Goal: Find specific page/section: Find specific page/section

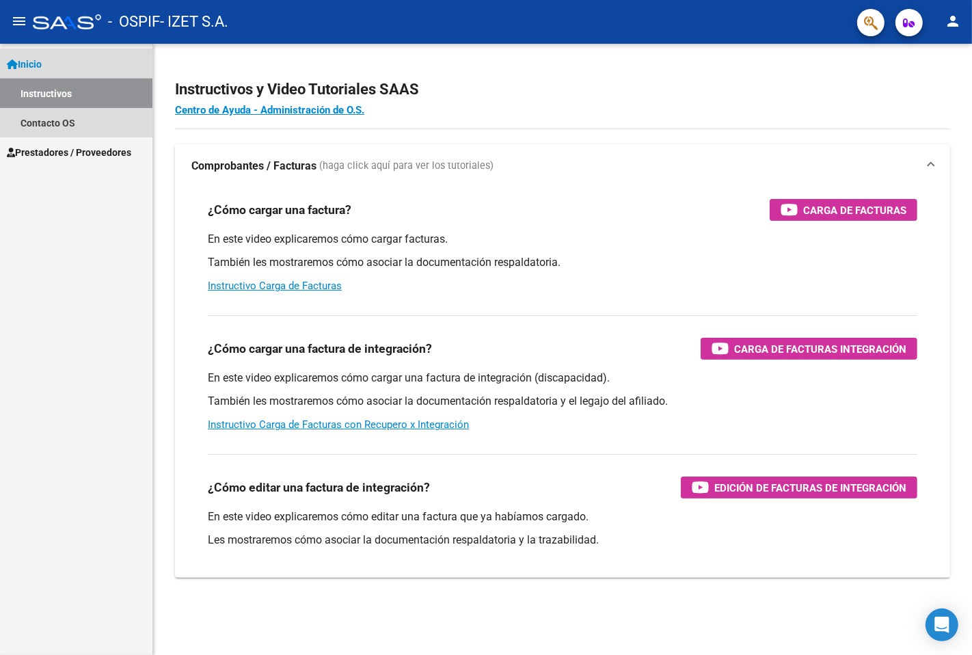
click at [81, 94] on link "Instructivos" at bounding box center [76, 93] width 152 height 29
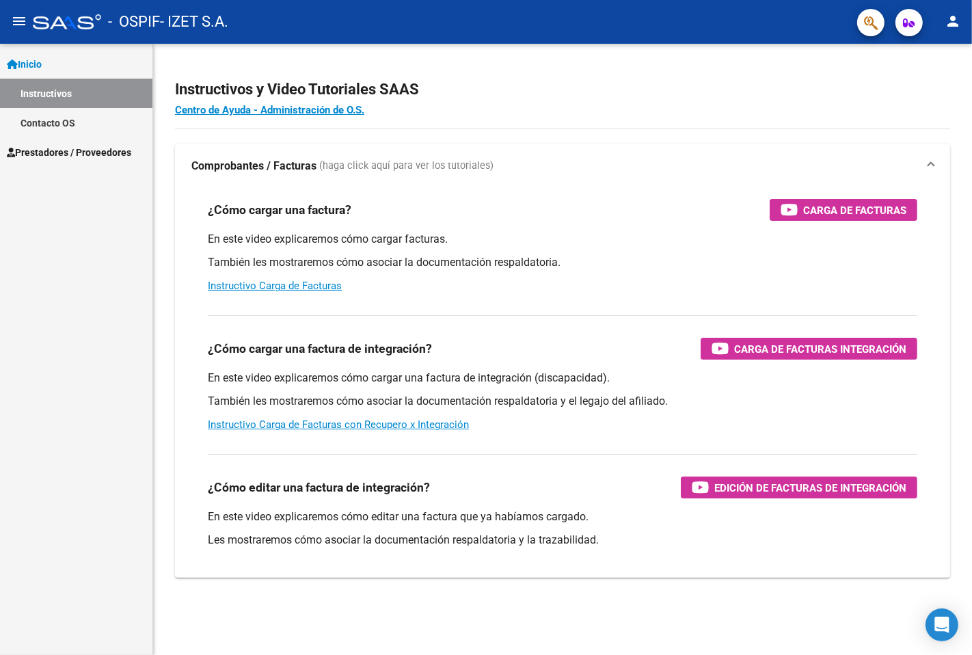
click at [107, 161] on link "Prestadores / Proveedores" at bounding box center [76, 151] width 152 height 29
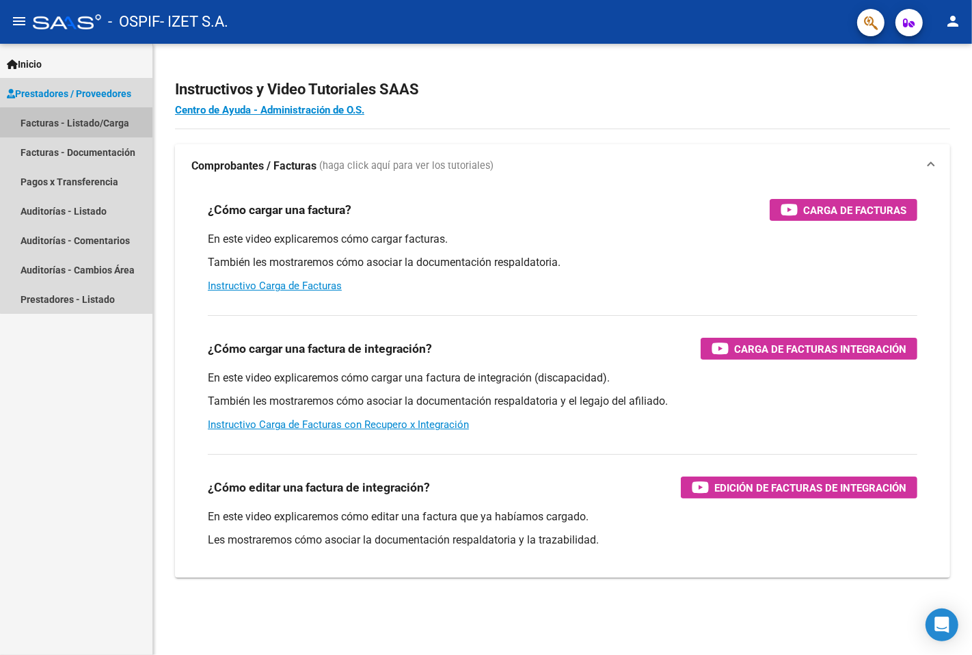
click at [118, 125] on link "Facturas - Listado/Carga" at bounding box center [76, 122] width 152 height 29
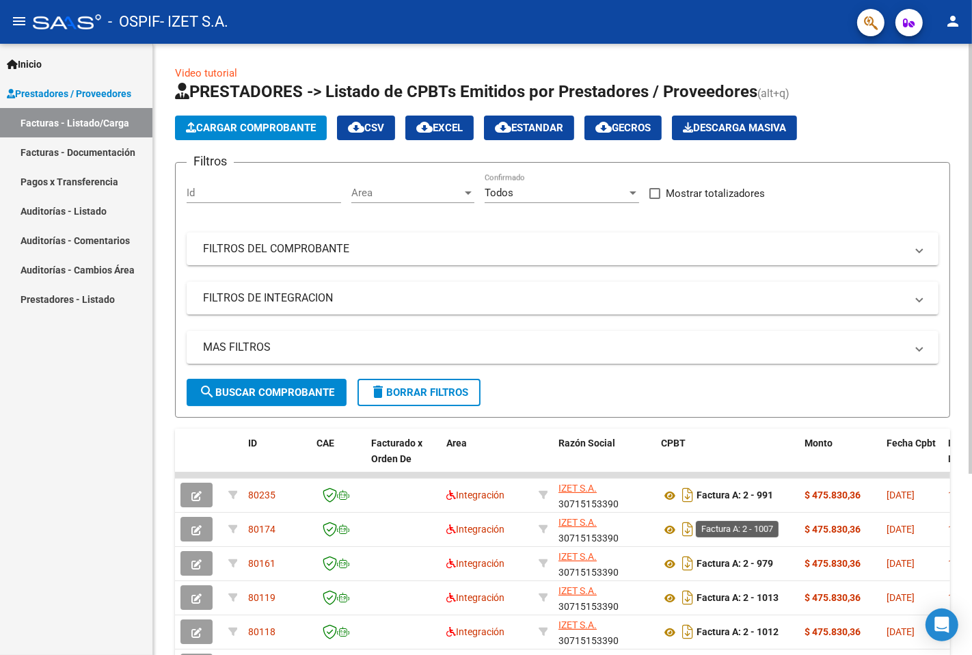
scroll to position [258, 0]
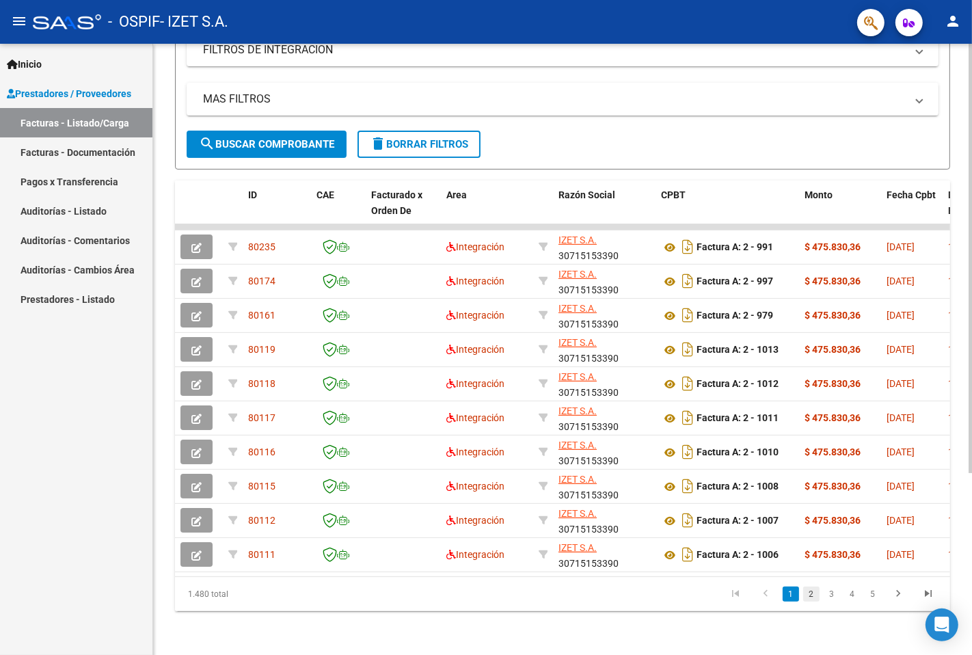
click at [808, 593] on link "2" at bounding box center [811, 594] width 16 height 15
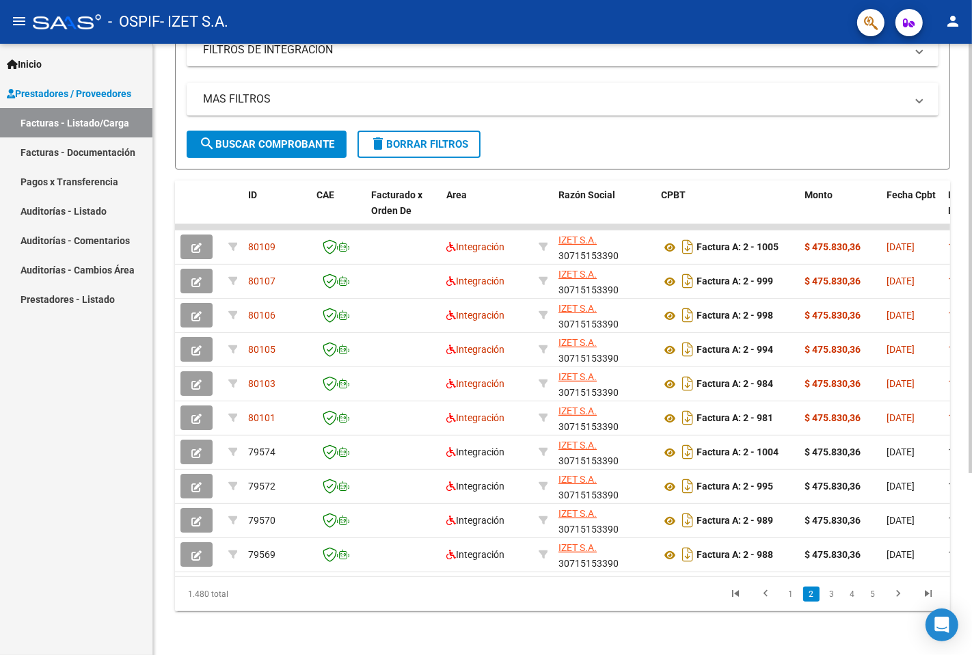
click at [353, 565] on datatable-body "80109 Integración [PERSON_NAME] S.A. 30715153390 Factura A: 2 - 1005 $ 475.830,…" at bounding box center [562, 400] width 775 height 352
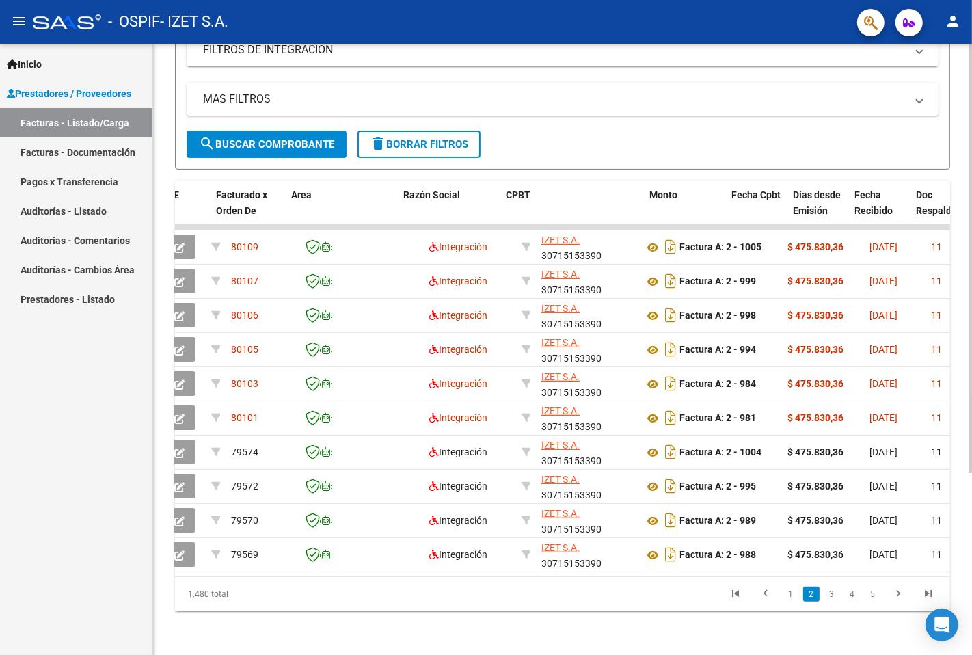
scroll to position [0, 154]
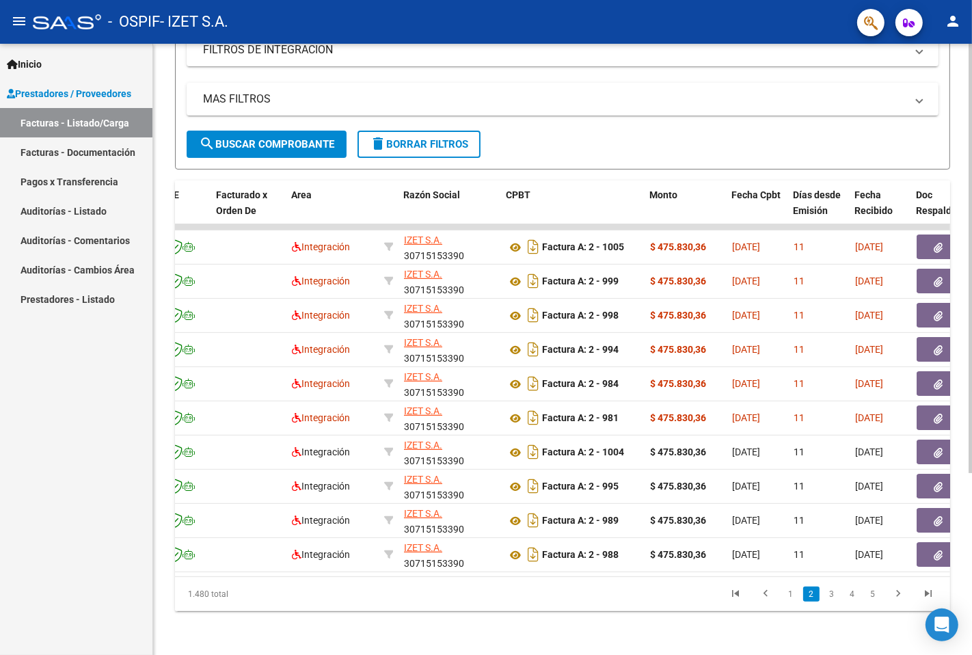
drag, startPoint x: 398, startPoint y: 577, endPoint x: 403, endPoint y: 571, distance: 7.7
click at [401, 576] on datatable-body "80109 Integración [PERSON_NAME] S.A. 30715153390 Factura A: 2 - 1005 $ 475.830,…" at bounding box center [562, 400] width 775 height 352
click at [833, 596] on link "3" at bounding box center [832, 594] width 16 height 15
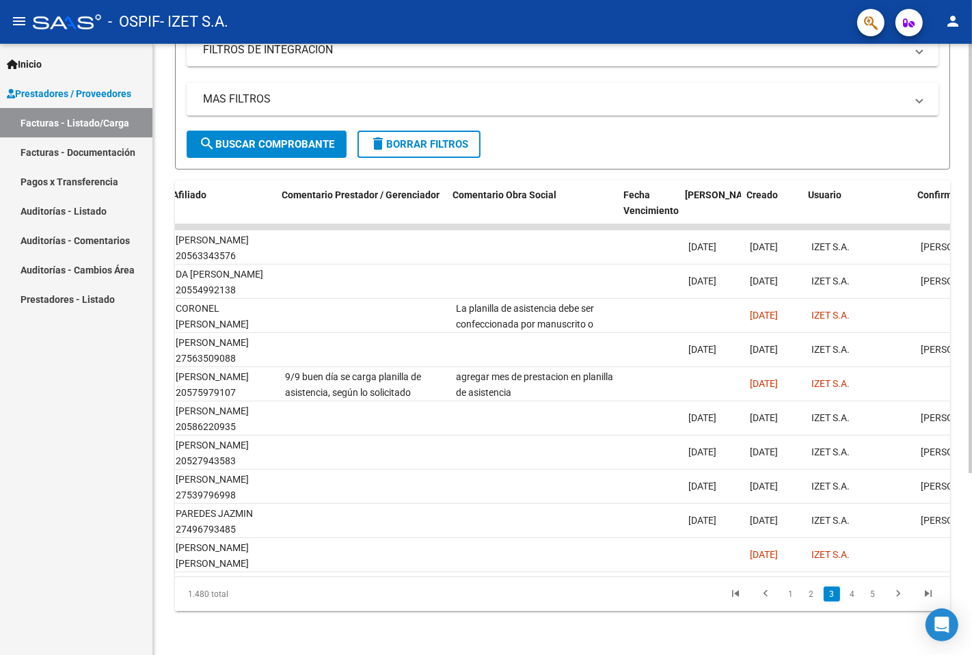
scroll to position [0, 1898]
click at [850, 597] on link "4" at bounding box center [852, 594] width 16 height 15
